Goal: Answer question/provide support

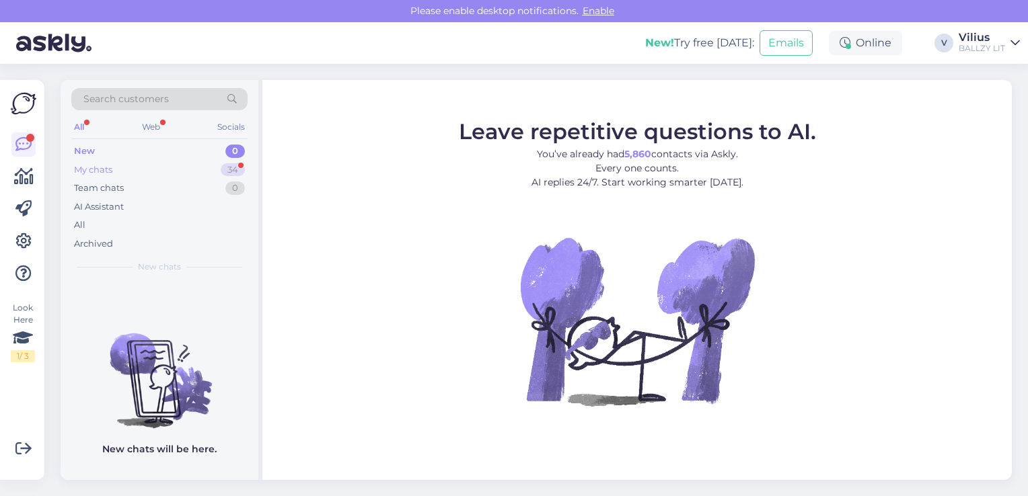
click at [106, 172] on div "My chats" at bounding box center [93, 169] width 38 height 13
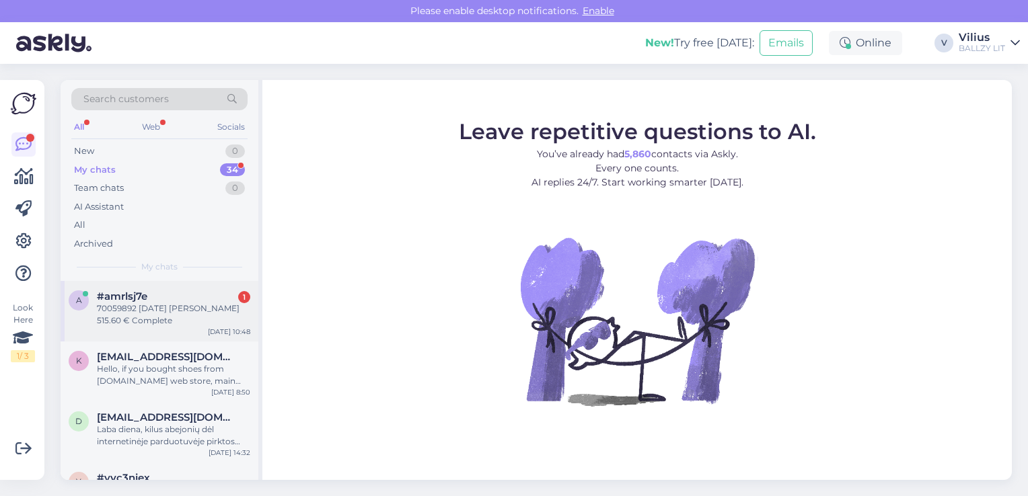
click at [190, 313] on div "70059892 [DATE] [PERSON_NAME] 515.60 € Complete" at bounding box center [173, 315] width 153 height 24
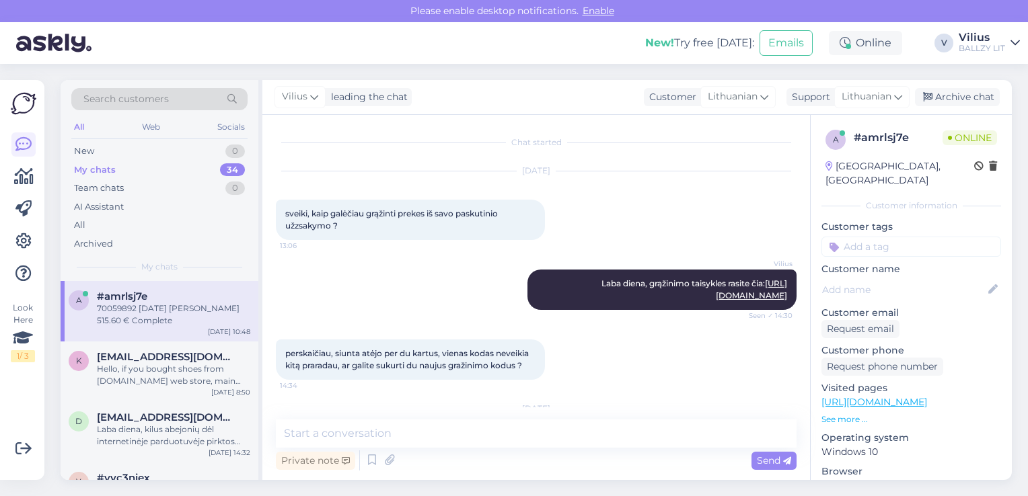
scroll to position [131, 0]
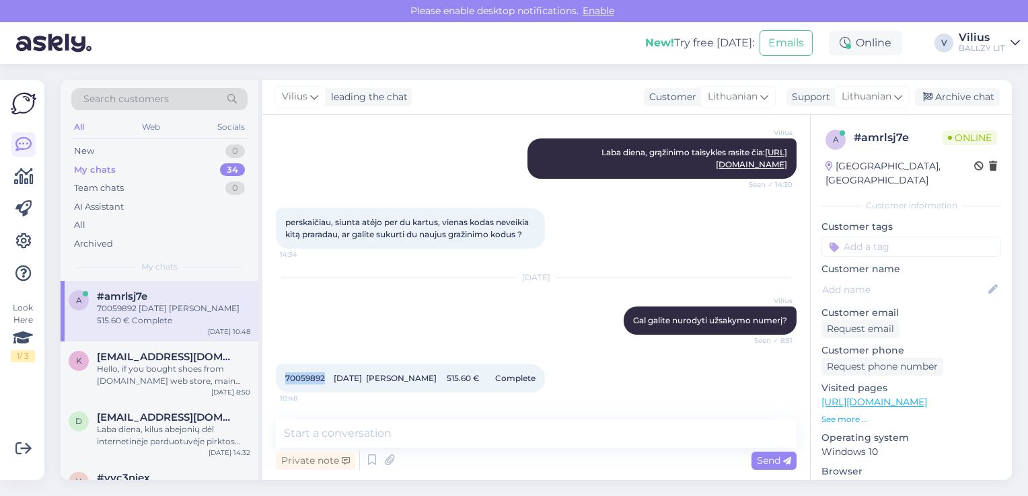
drag, startPoint x: 285, startPoint y: 377, endPoint x: 324, endPoint y: 379, distance: 39.1
click at [324, 379] on span "70059892 [DATE] [PERSON_NAME] 515.60 € Complete" at bounding box center [410, 378] width 250 height 10
copy span "70059892"
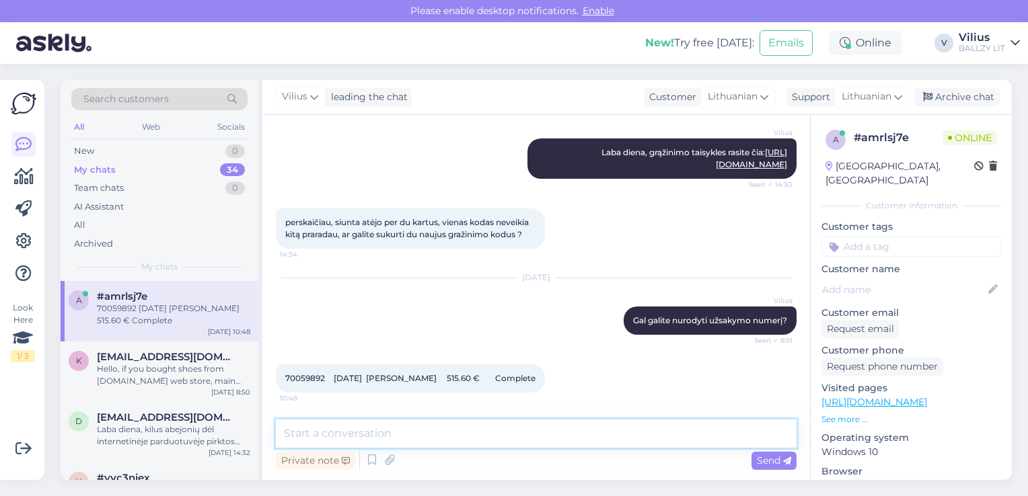
click at [418, 422] on textarea at bounding box center [536, 434] width 521 height 28
type textarea "Išsiuntėme kolegoms užklausą, grąžinimo kodai/etiketės bus atsiųsti el.paštu."
